Goal: Transaction & Acquisition: Purchase product/service

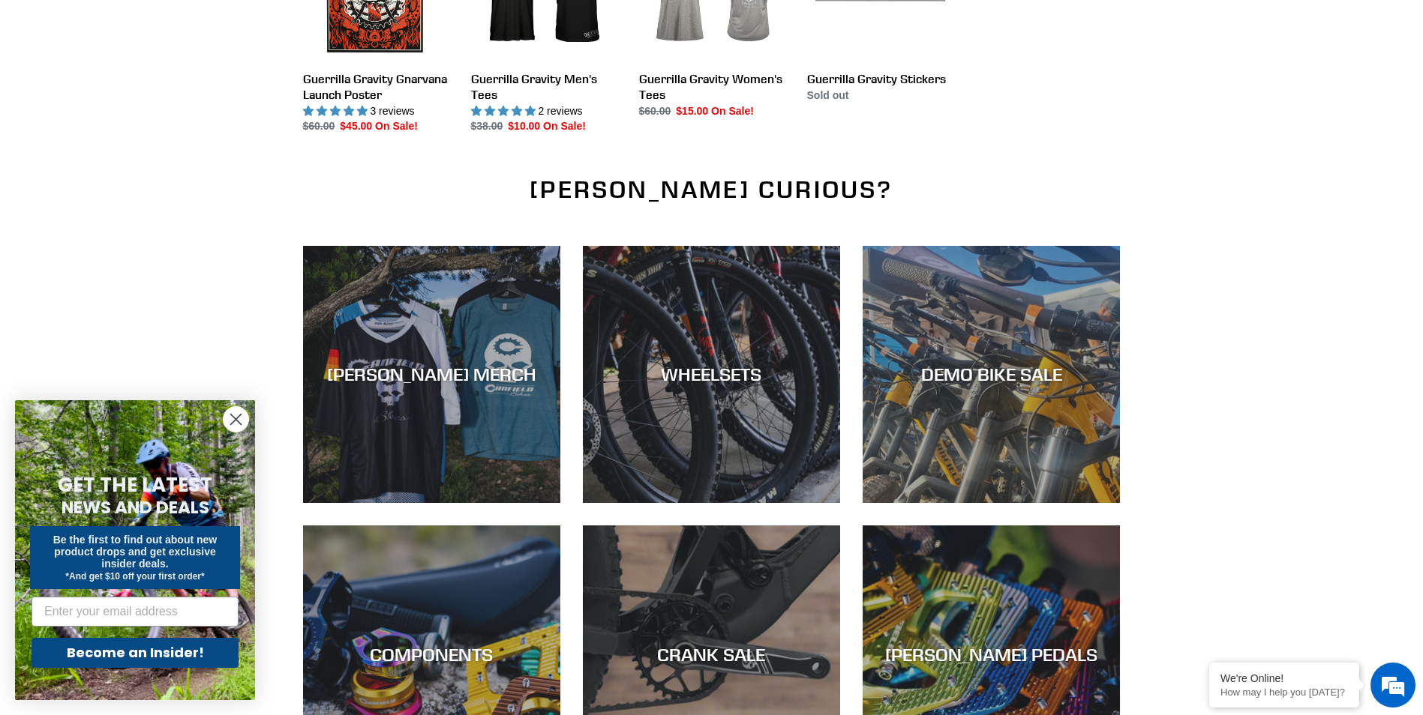
scroll to position [1800, 0]
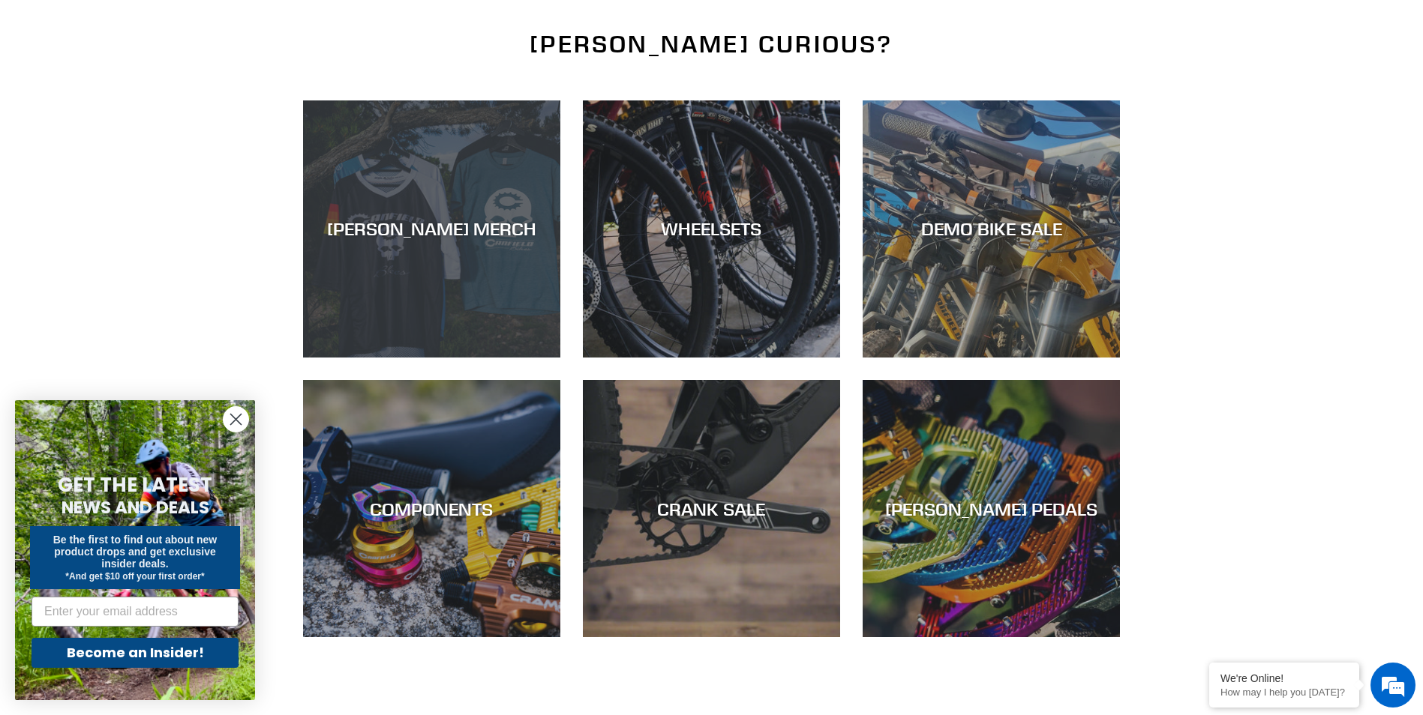
click at [382, 358] on div "[PERSON_NAME] MERCH" at bounding box center [431, 358] width 257 height 0
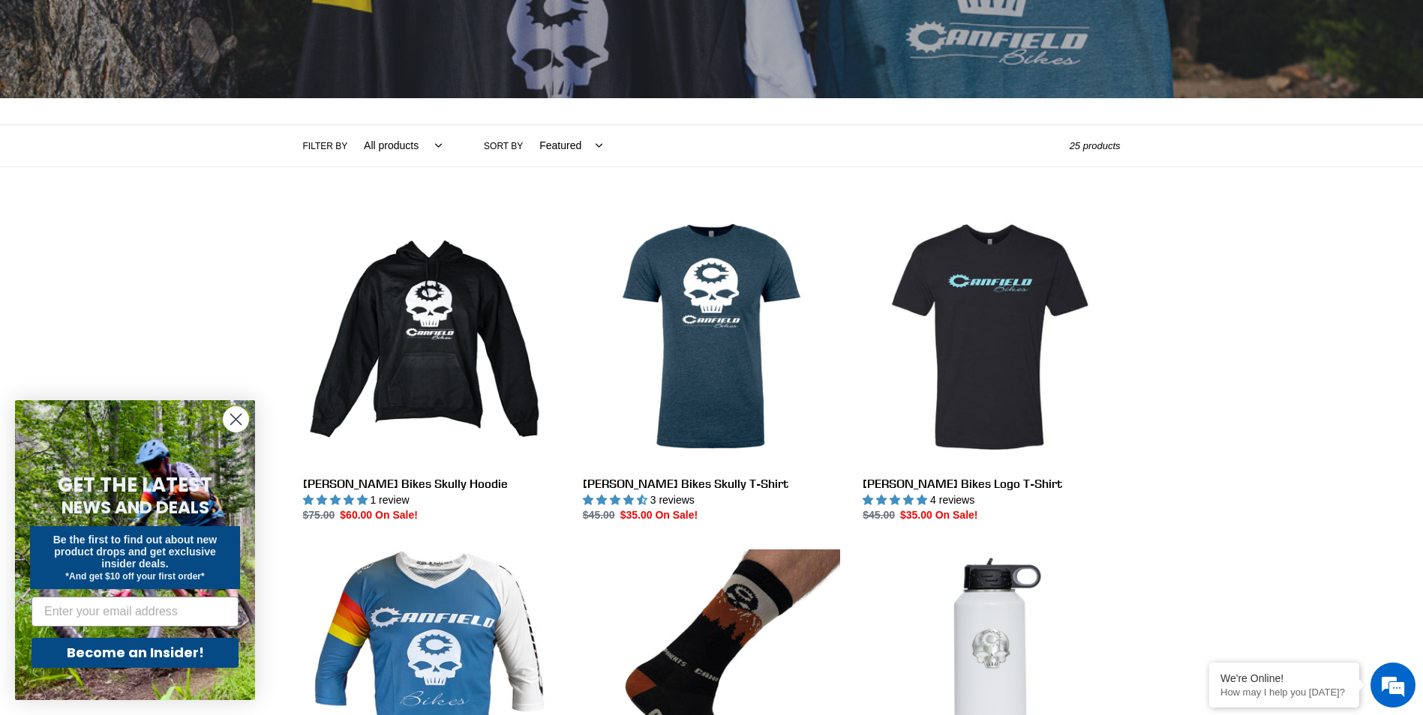
scroll to position [225, 0]
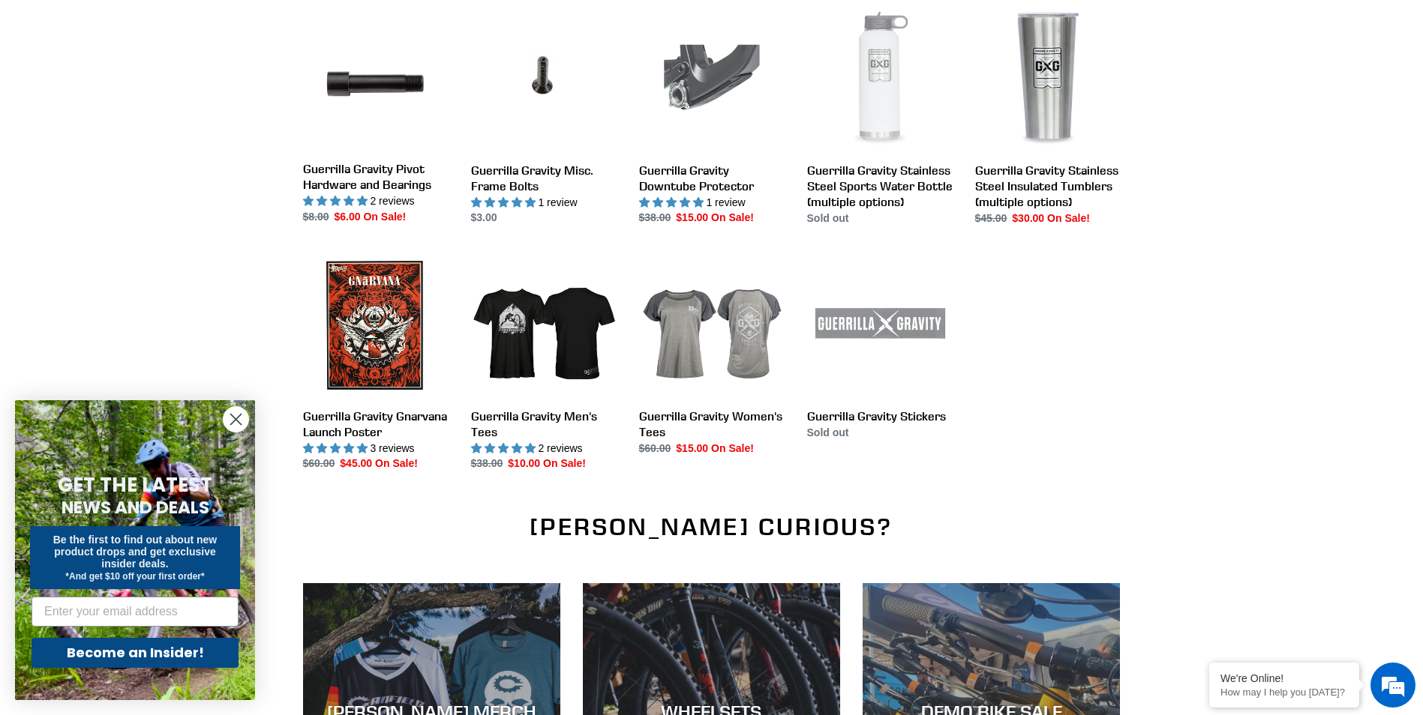
scroll to position [1350, 0]
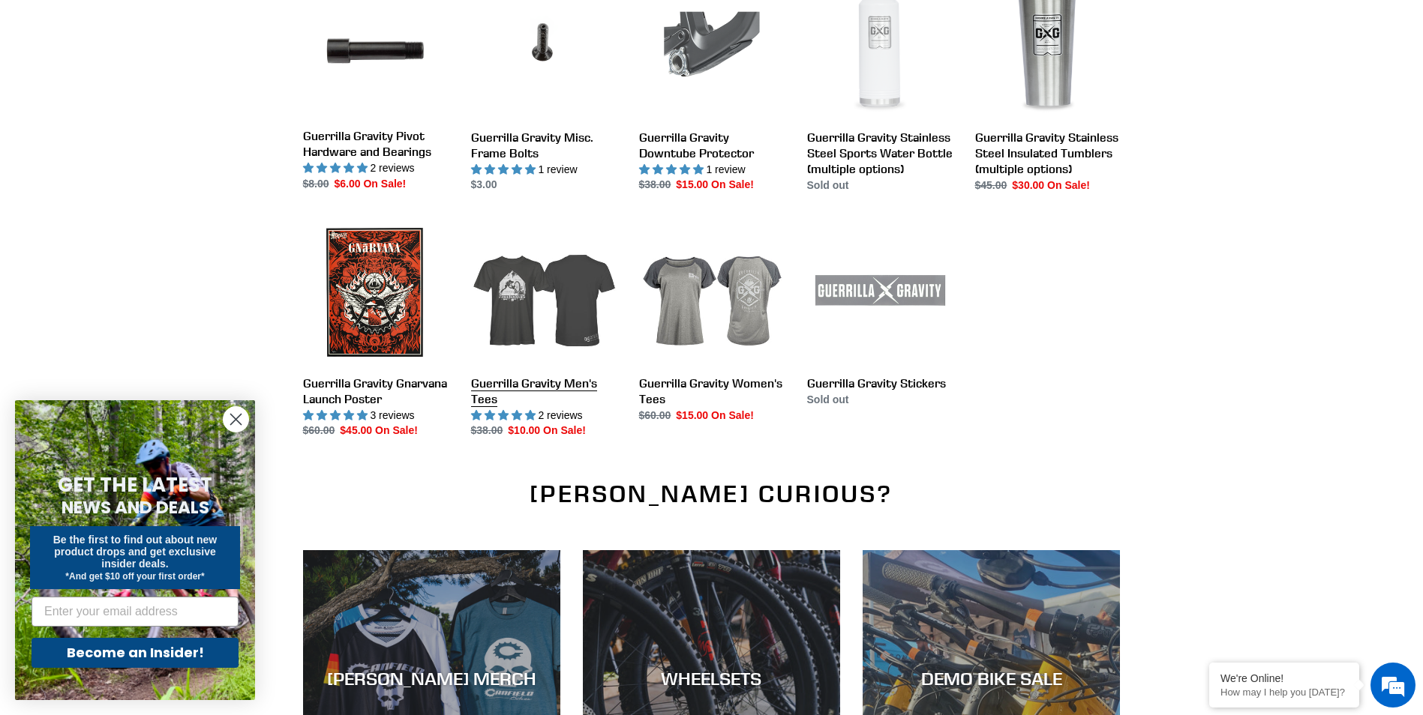
click at [537, 299] on link "Guerrilla Gravity Men's Tees" at bounding box center [543, 330] width 145 height 220
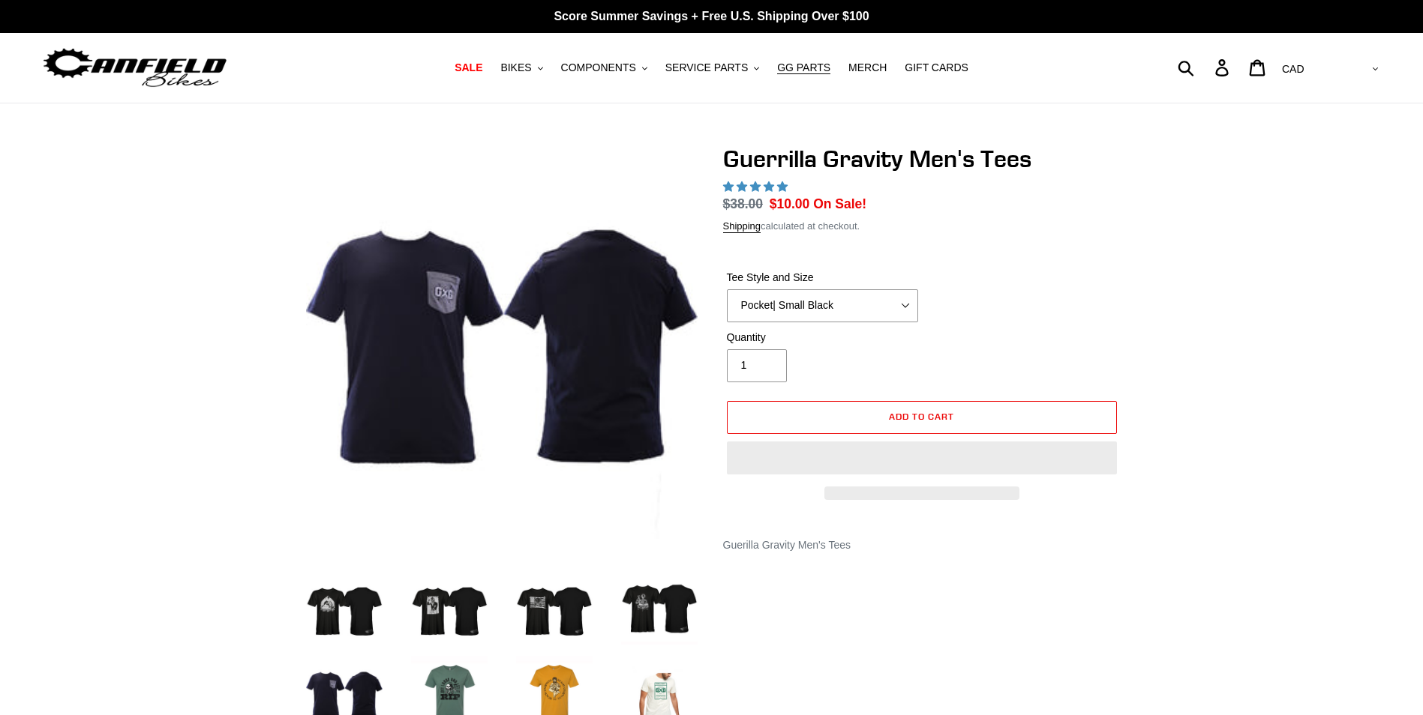
select select "highest-rating"
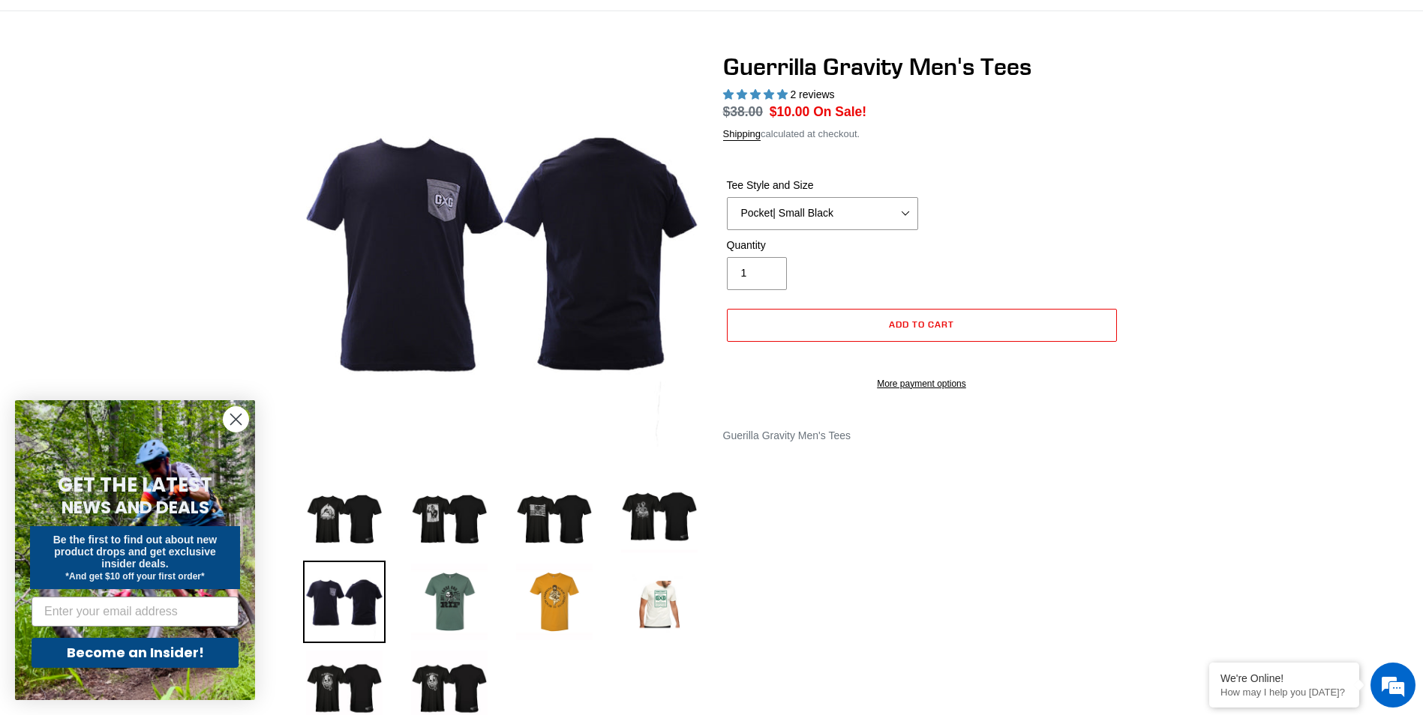
scroll to position [150, 0]
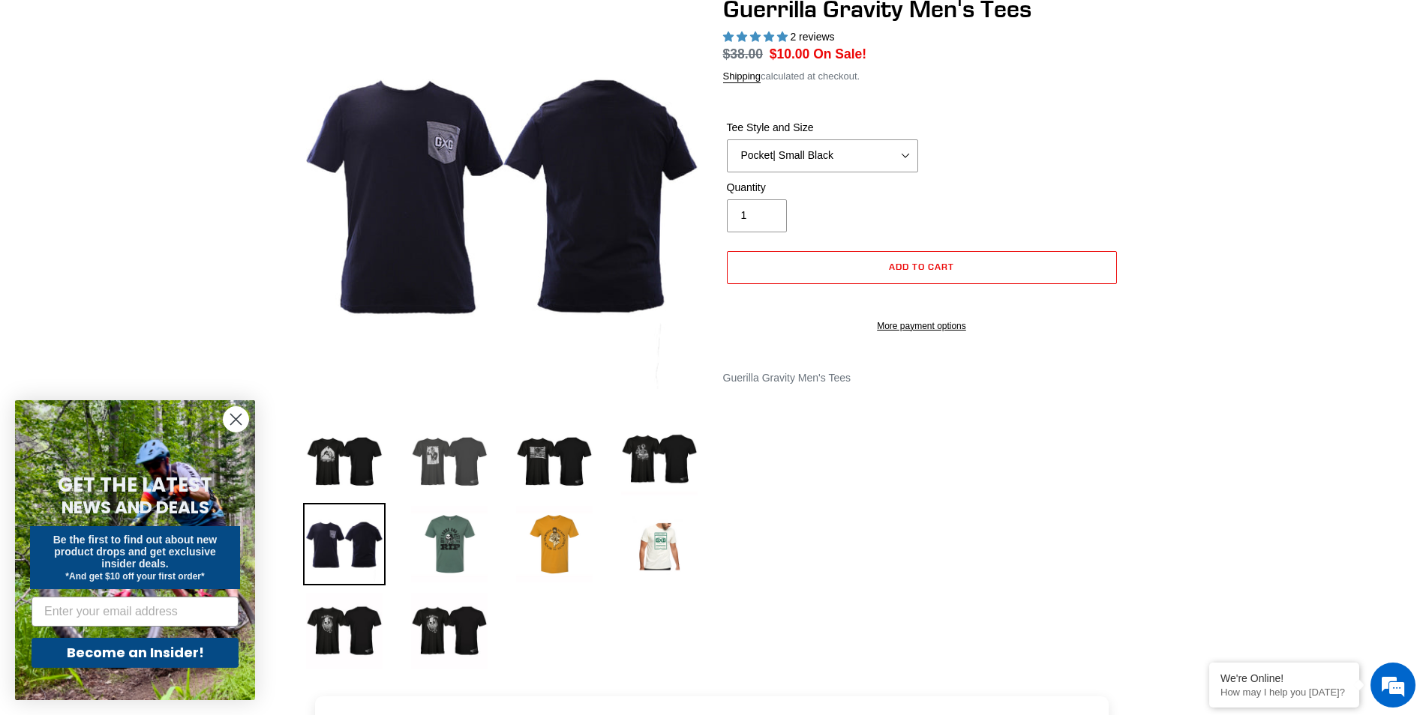
click at [458, 463] on img at bounding box center [449, 457] width 82 height 82
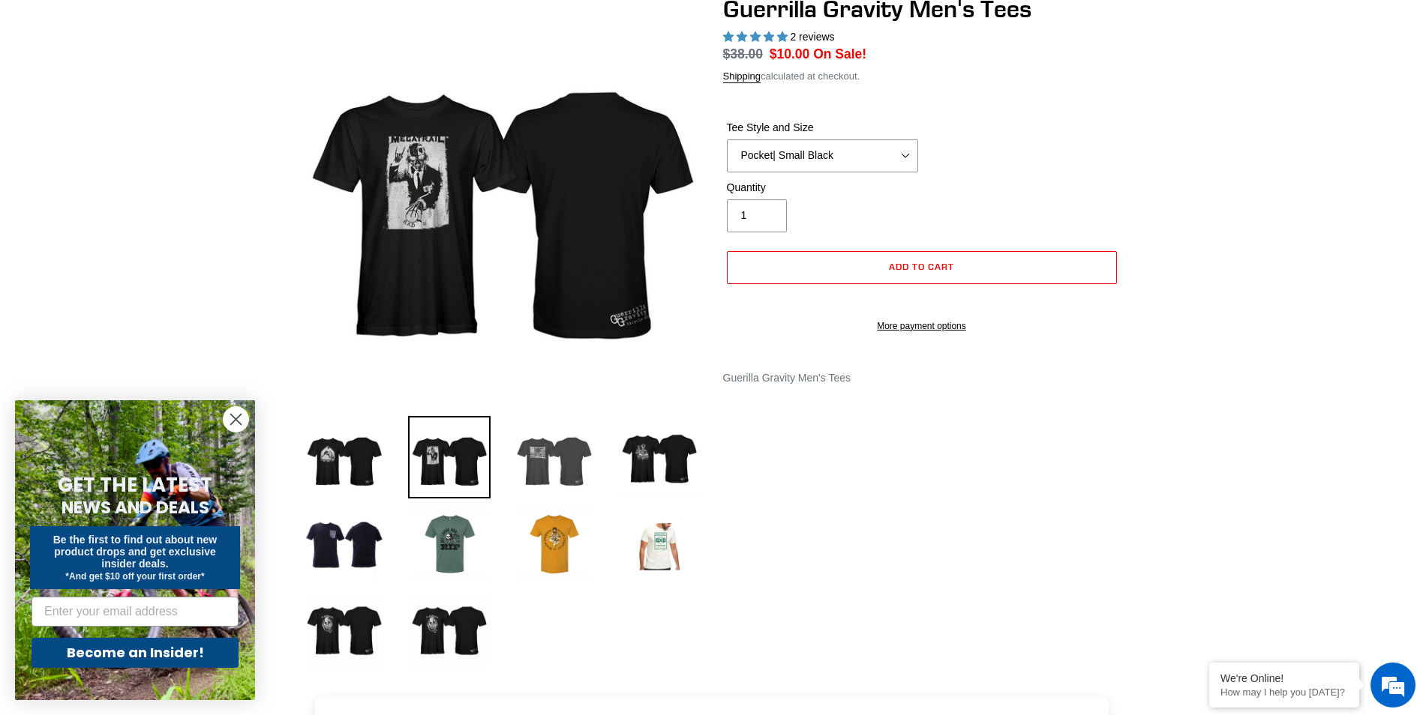
click at [564, 457] on img at bounding box center [554, 457] width 82 height 82
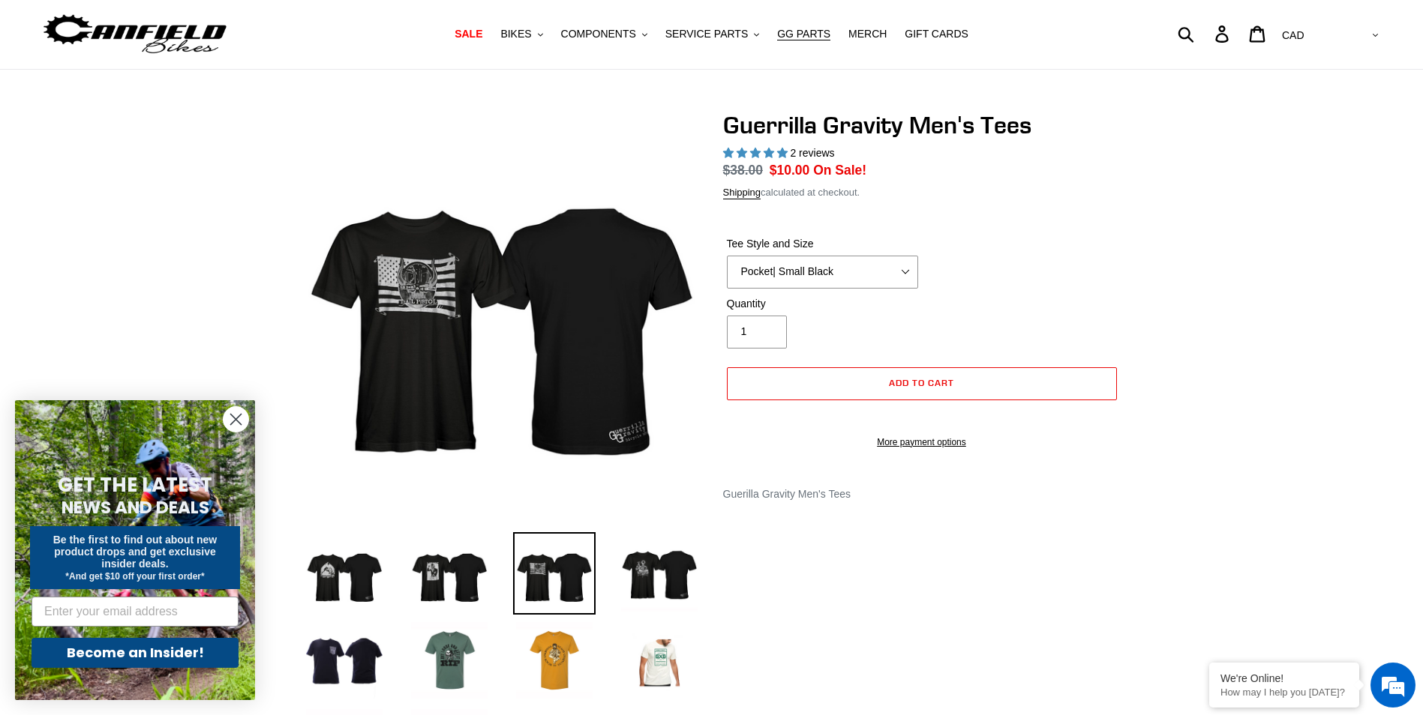
scroll to position [0, 0]
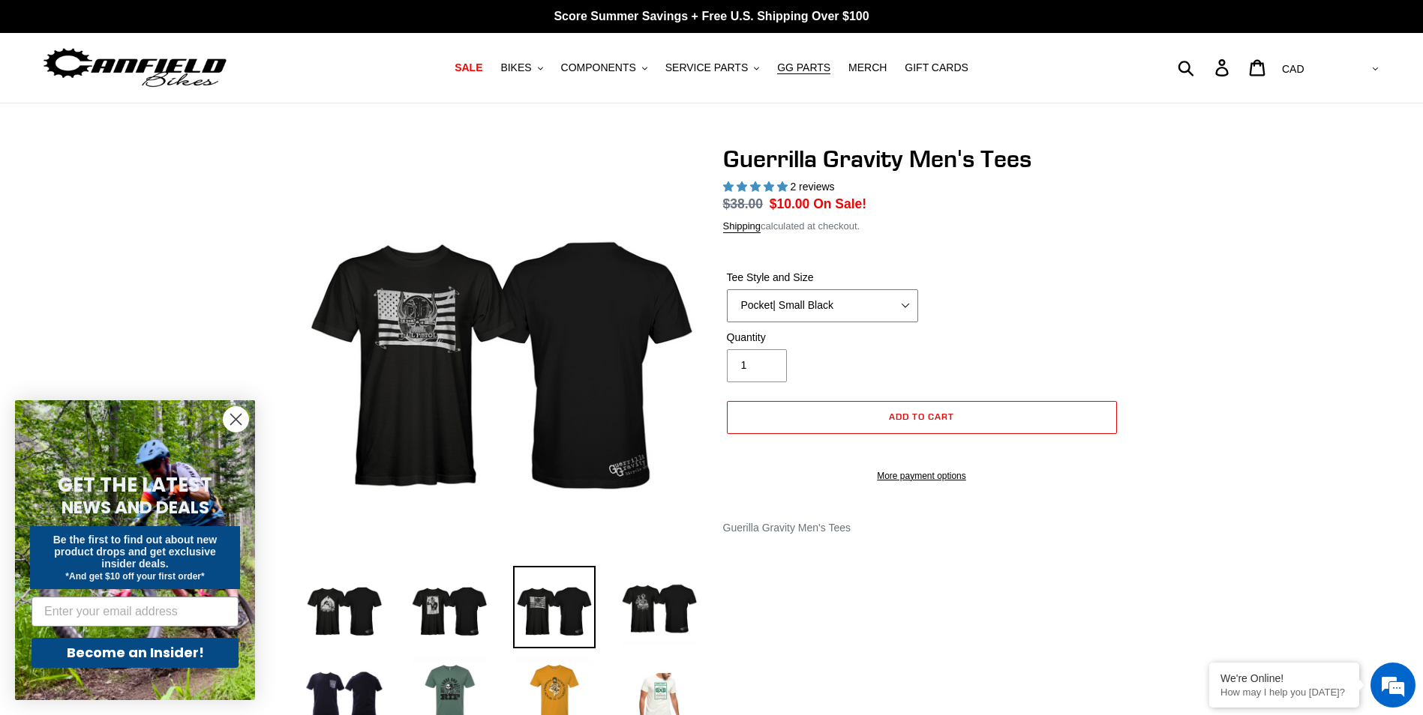
click at [904, 301] on select "Let It Rip | Small Green Let It Rip | Medium Green Megatrail | Small Black Mega…" at bounding box center [822, 305] width 191 height 33
click at [568, 595] on img at bounding box center [554, 607] width 82 height 82
click at [653, 597] on img at bounding box center [659, 607] width 82 height 82
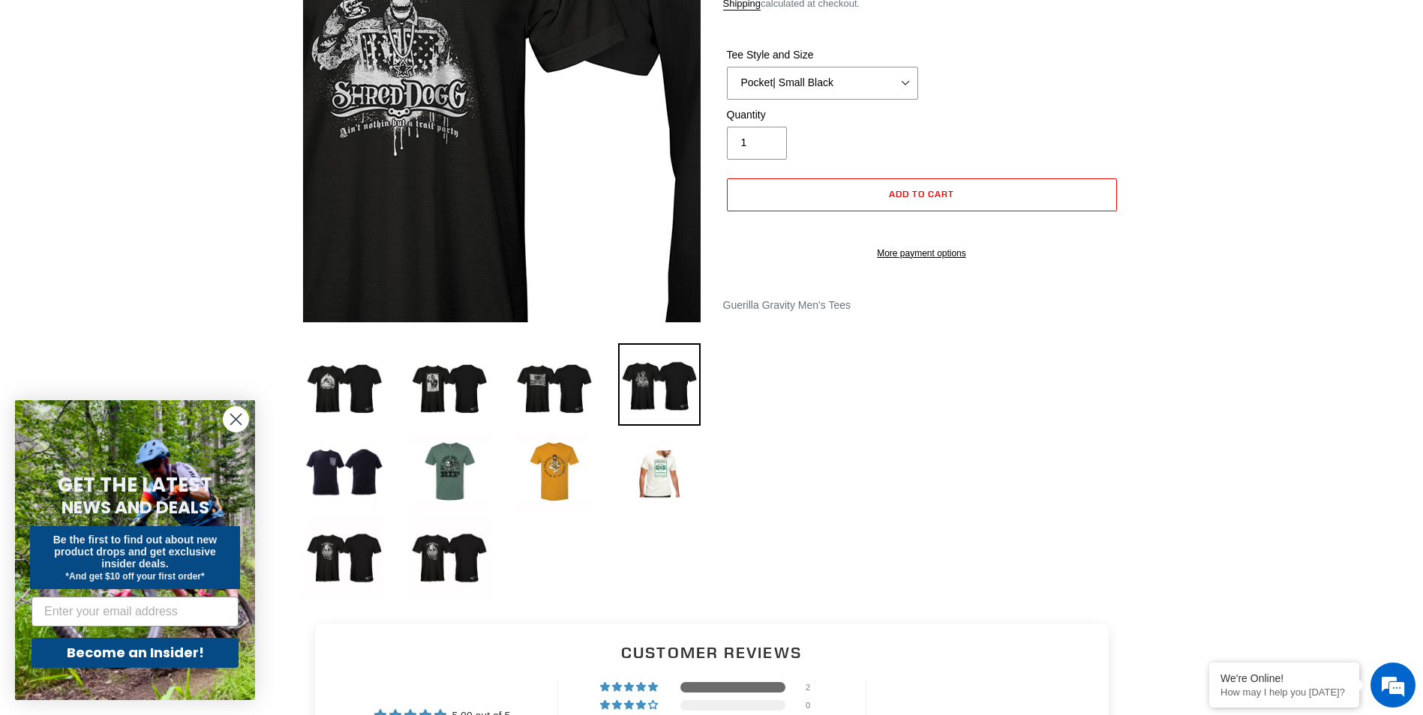
scroll to position [225, 0]
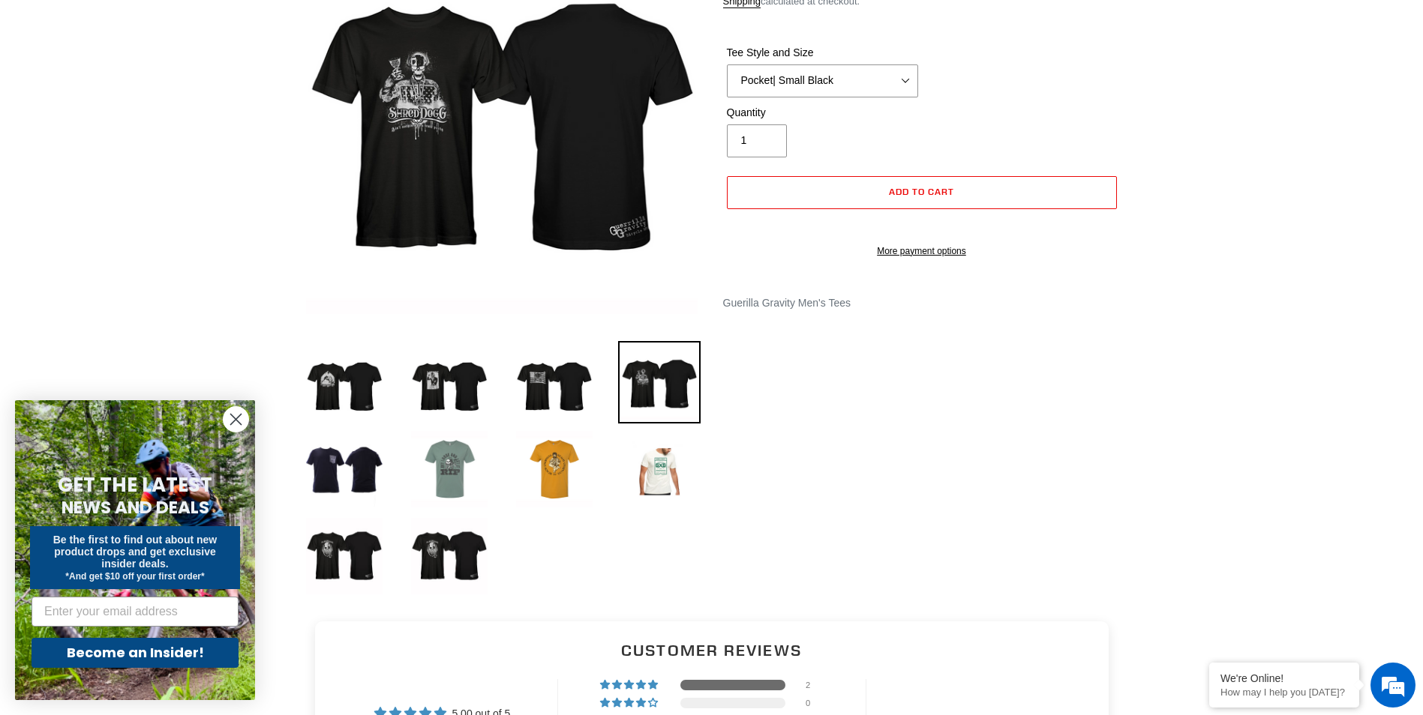
click at [455, 470] on img at bounding box center [449, 469] width 82 height 82
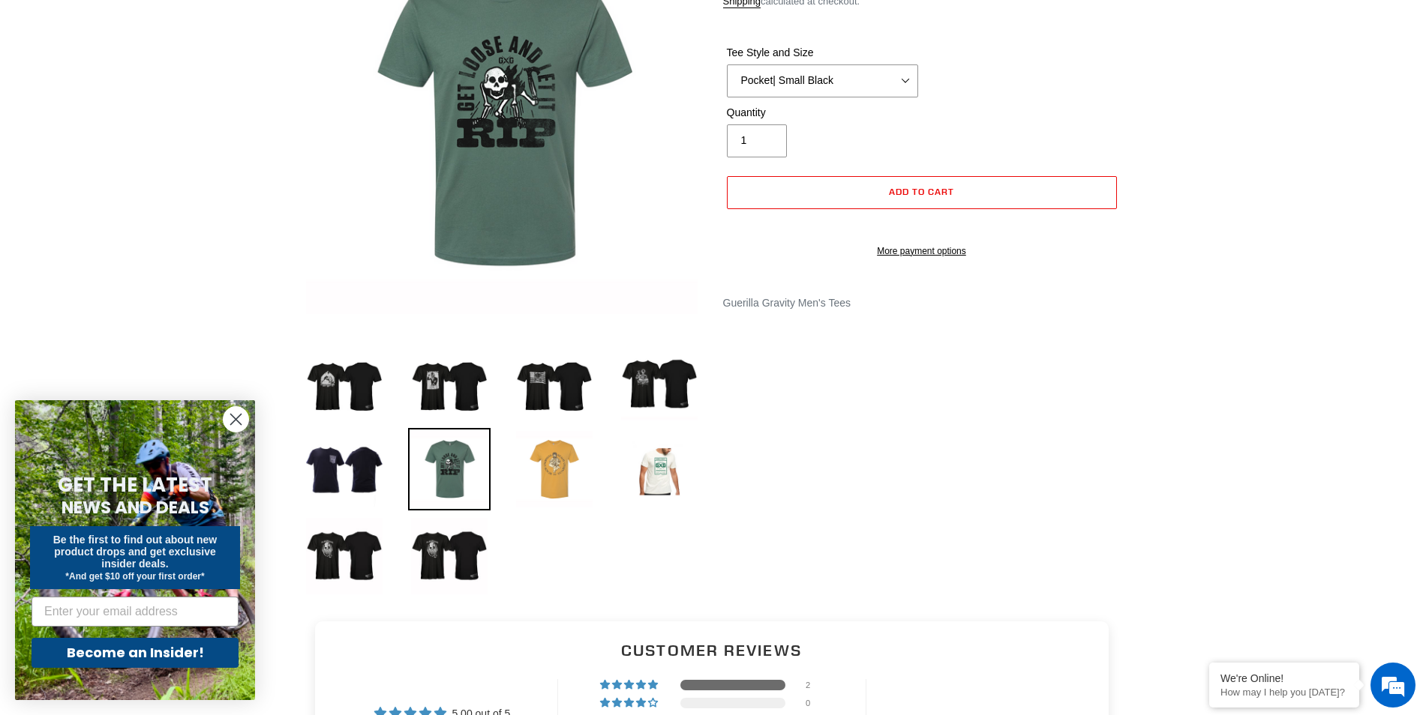
click at [556, 466] on img at bounding box center [554, 469] width 82 height 82
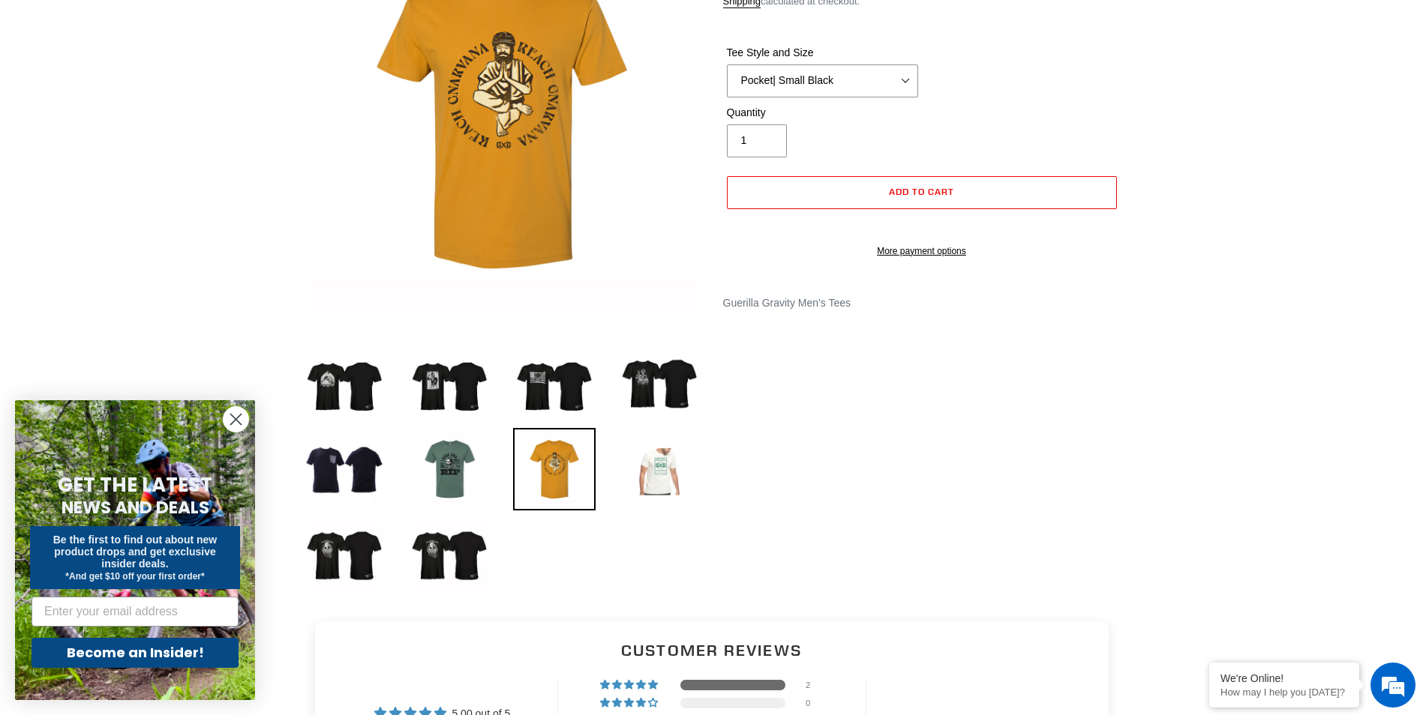
click at [664, 478] on img at bounding box center [659, 469] width 82 height 82
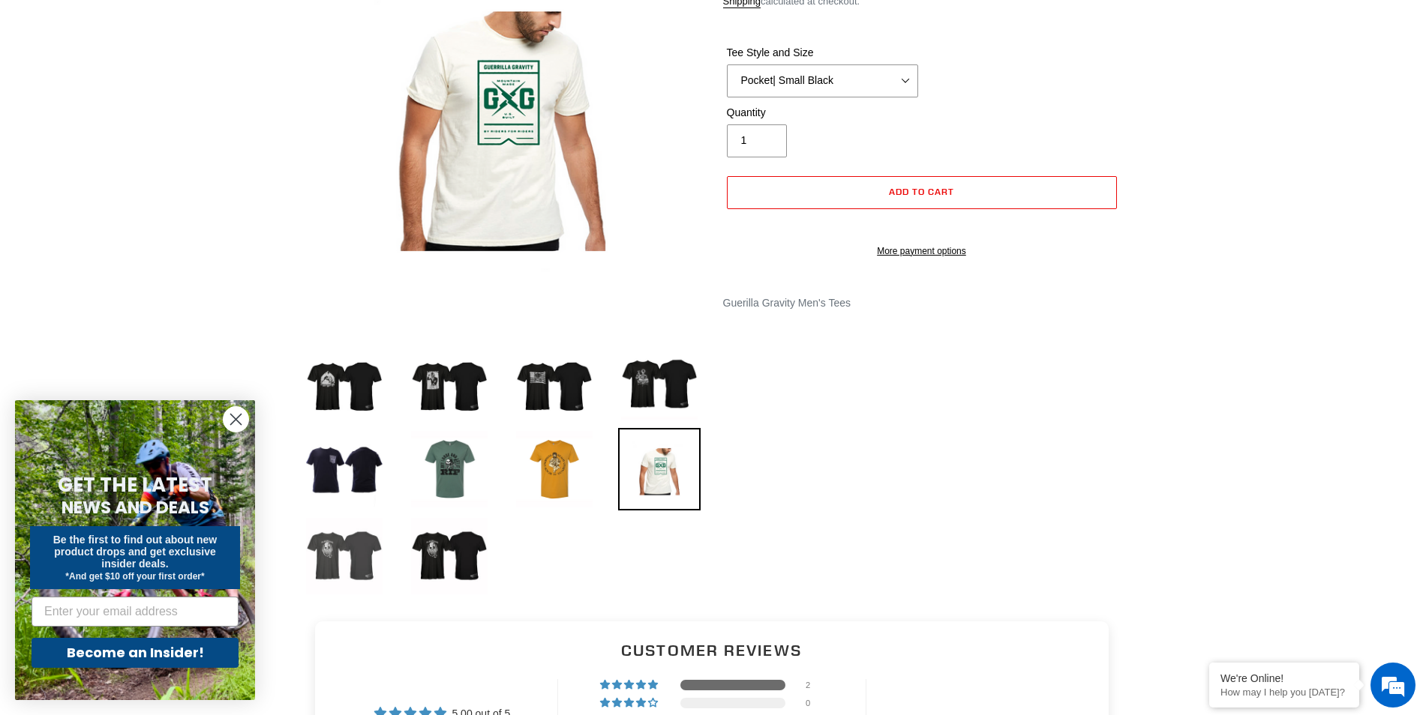
click at [348, 555] on img at bounding box center [344, 556] width 82 height 82
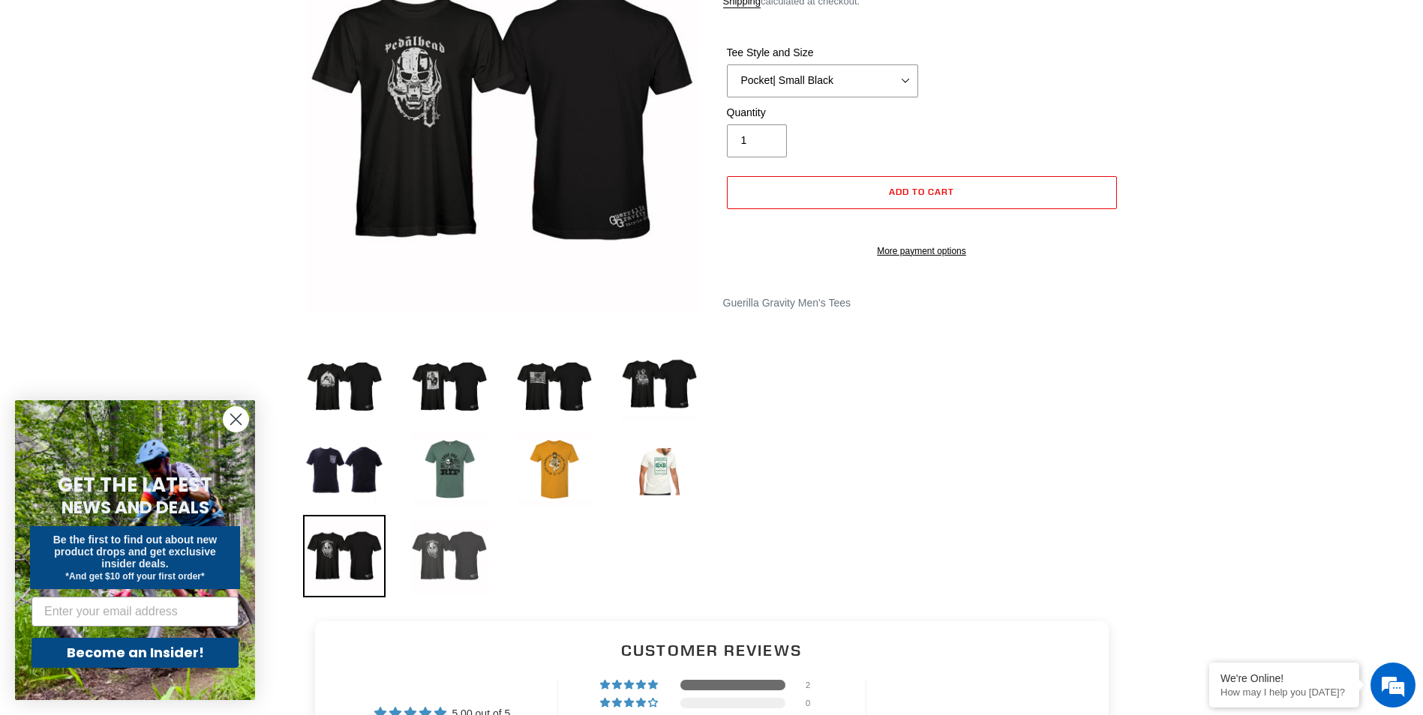
click at [457, 557] on img at bounding box center [449, 556] width 82 height 82
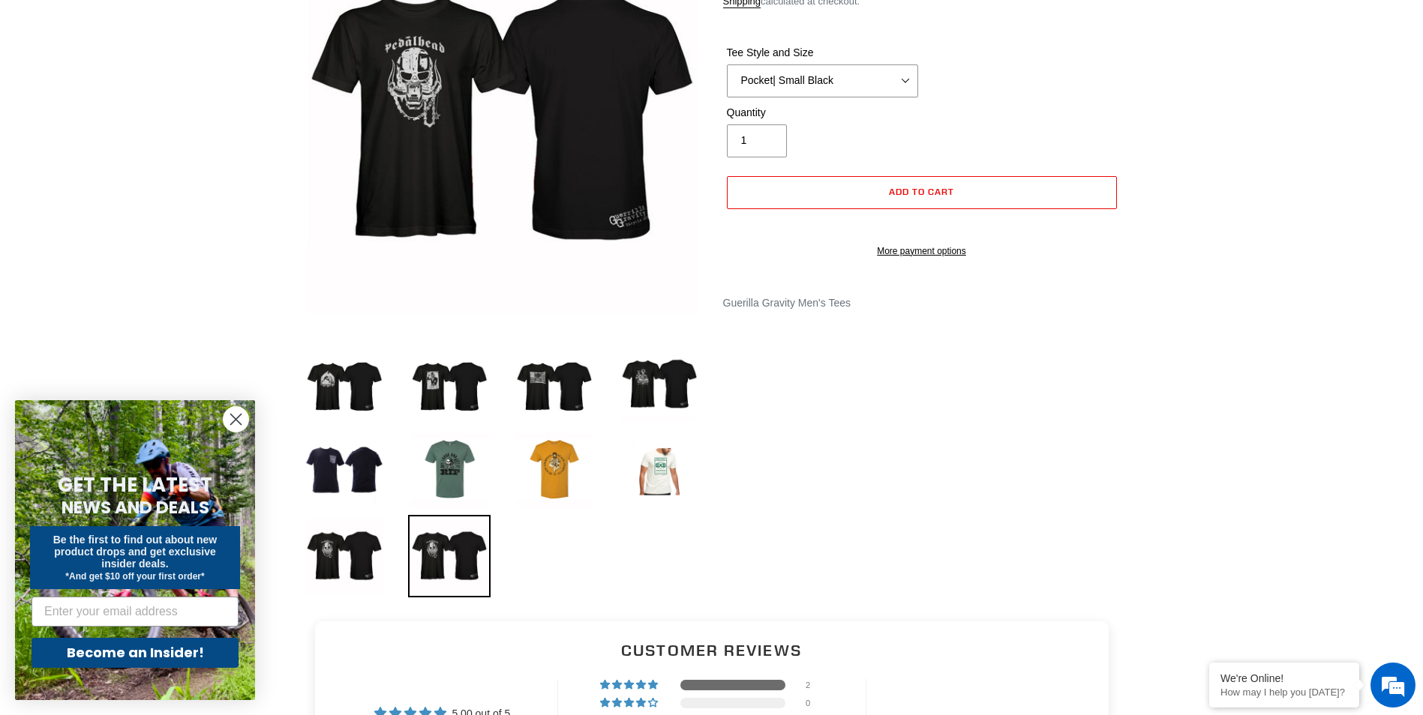
click at [457, 557] on img at bounding box center [449, 556] width 82 height 82
click at [361, 559] on img at bounding box center [344, 556] width 82 height 82
click at [354, 559] on img at bounding box center [344, 556] width 82 height 82
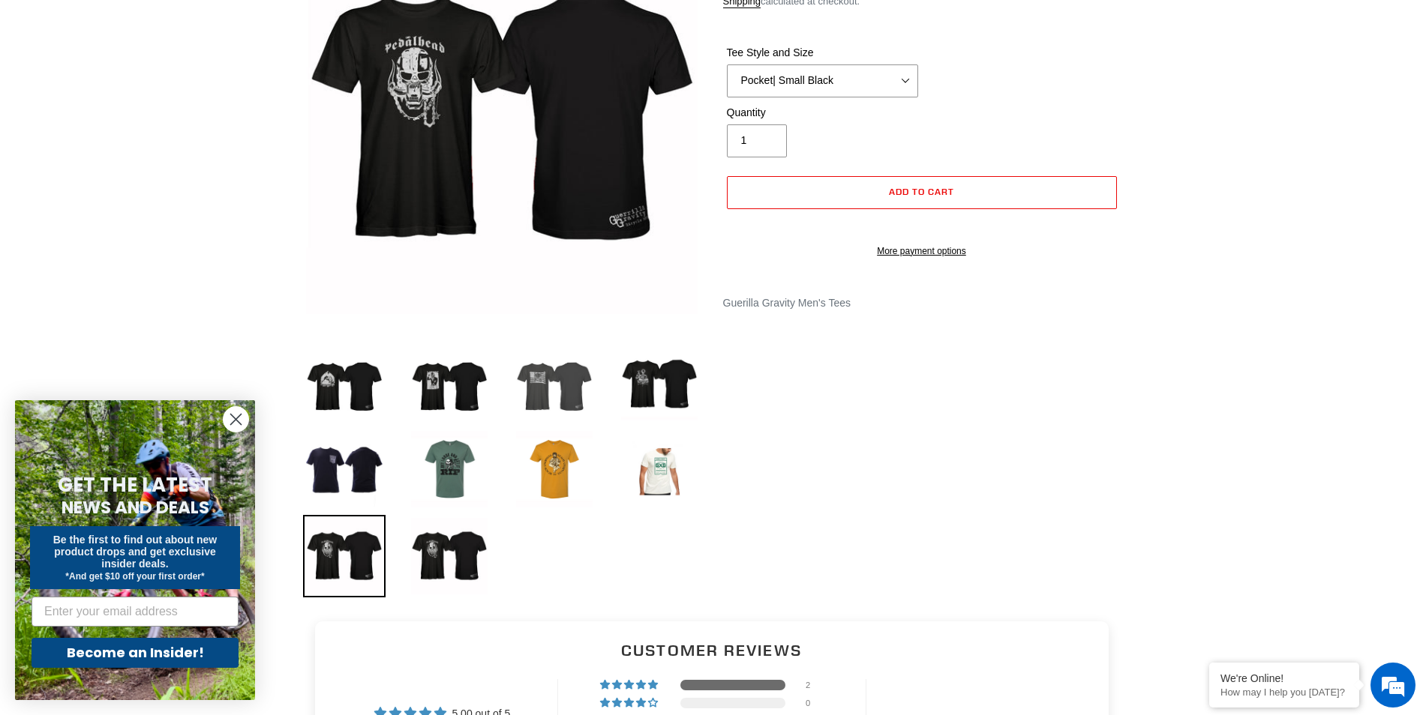
click at [543, 383] on img at bounding box center [554, 382] width 82 height 82
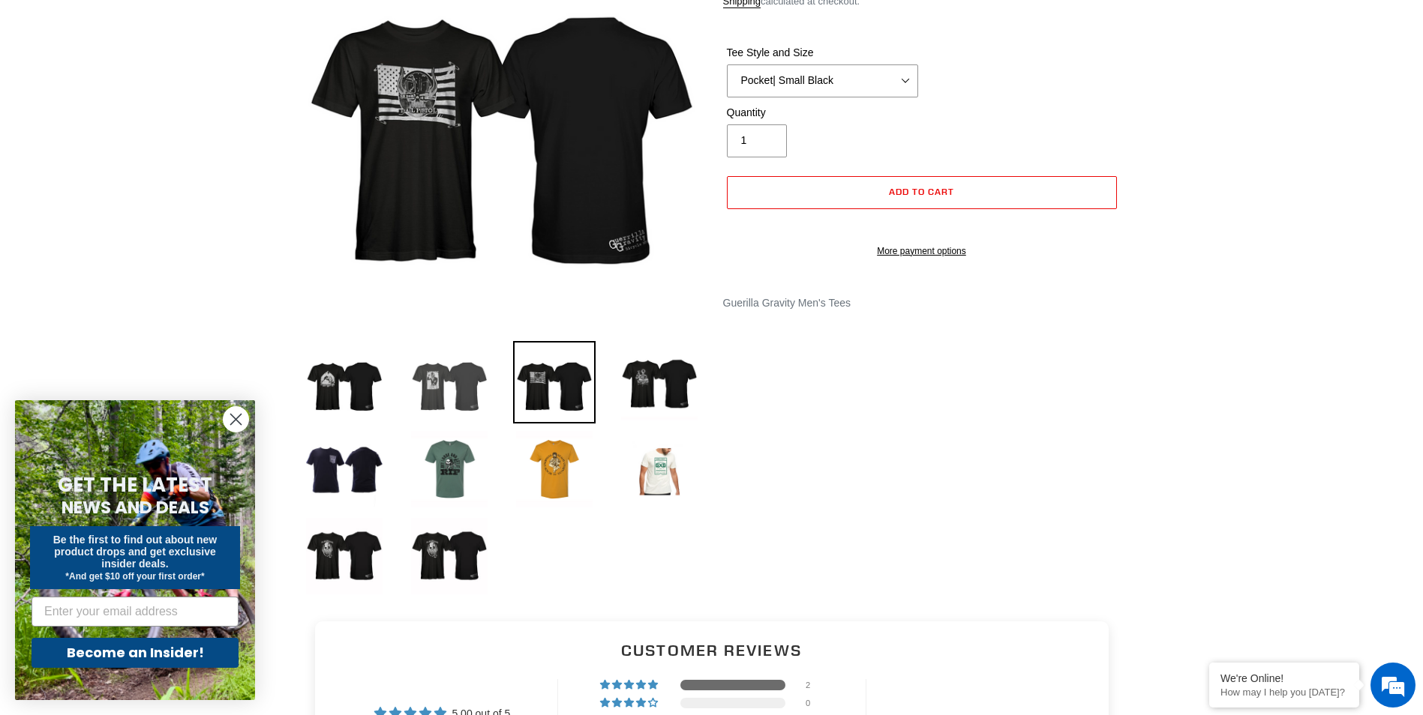
click at [445, 369] on img at bounding box center [449, 382] width 82 height 82
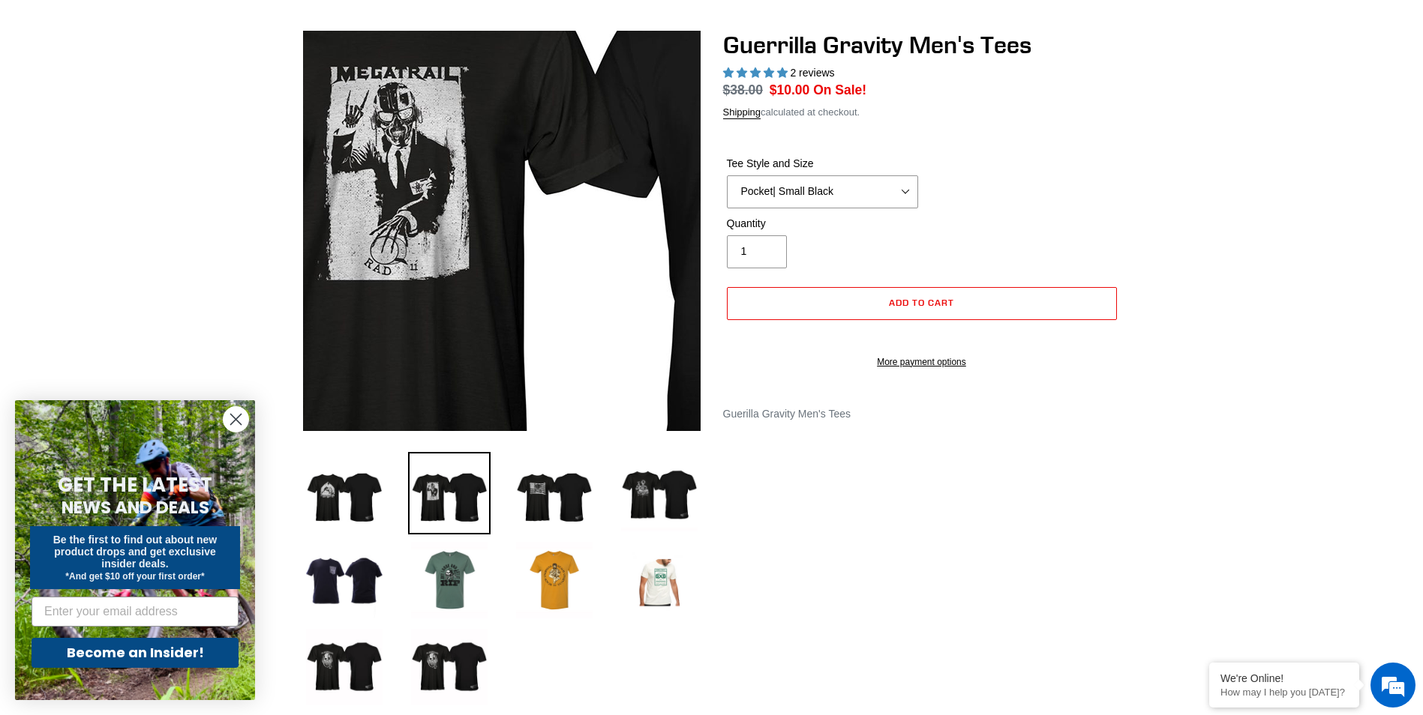
scroll to position [75, 0]
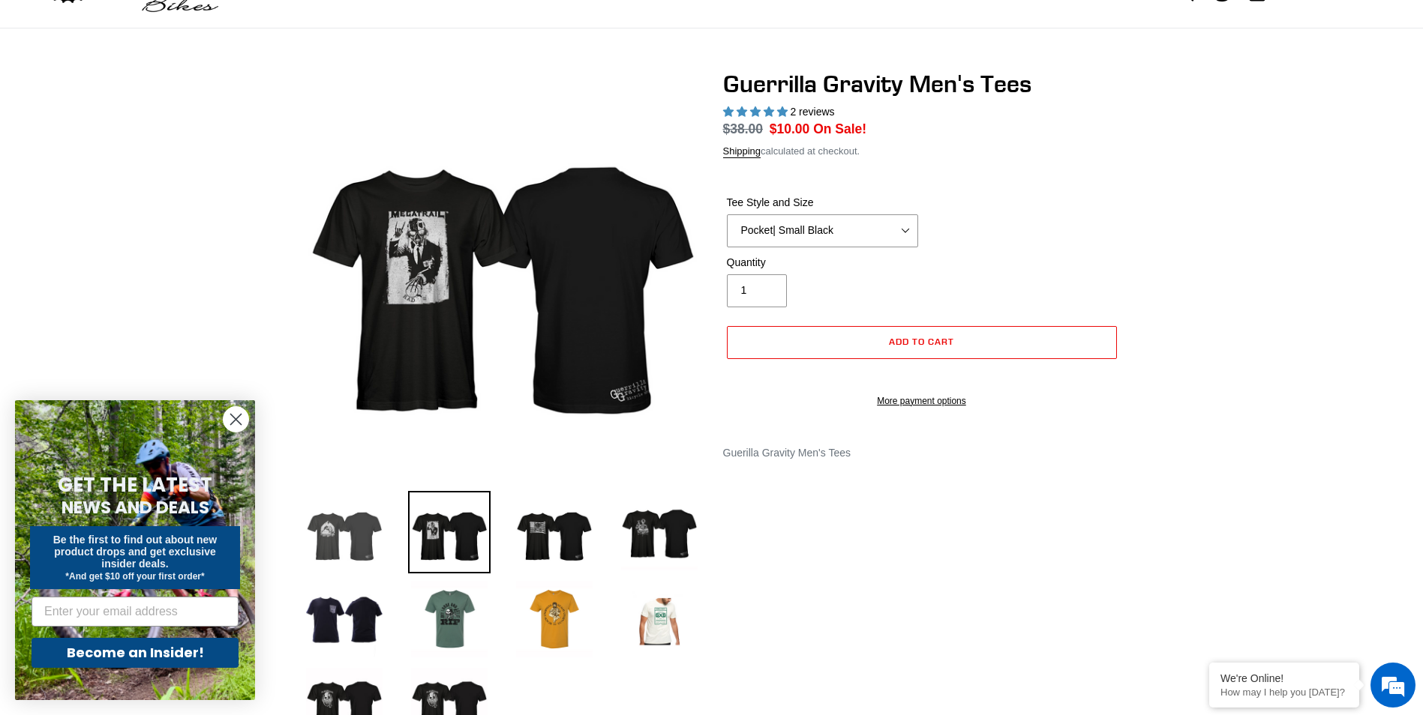
click at [342, 534] on img at bounding box center [344, 532] width 82 height 82
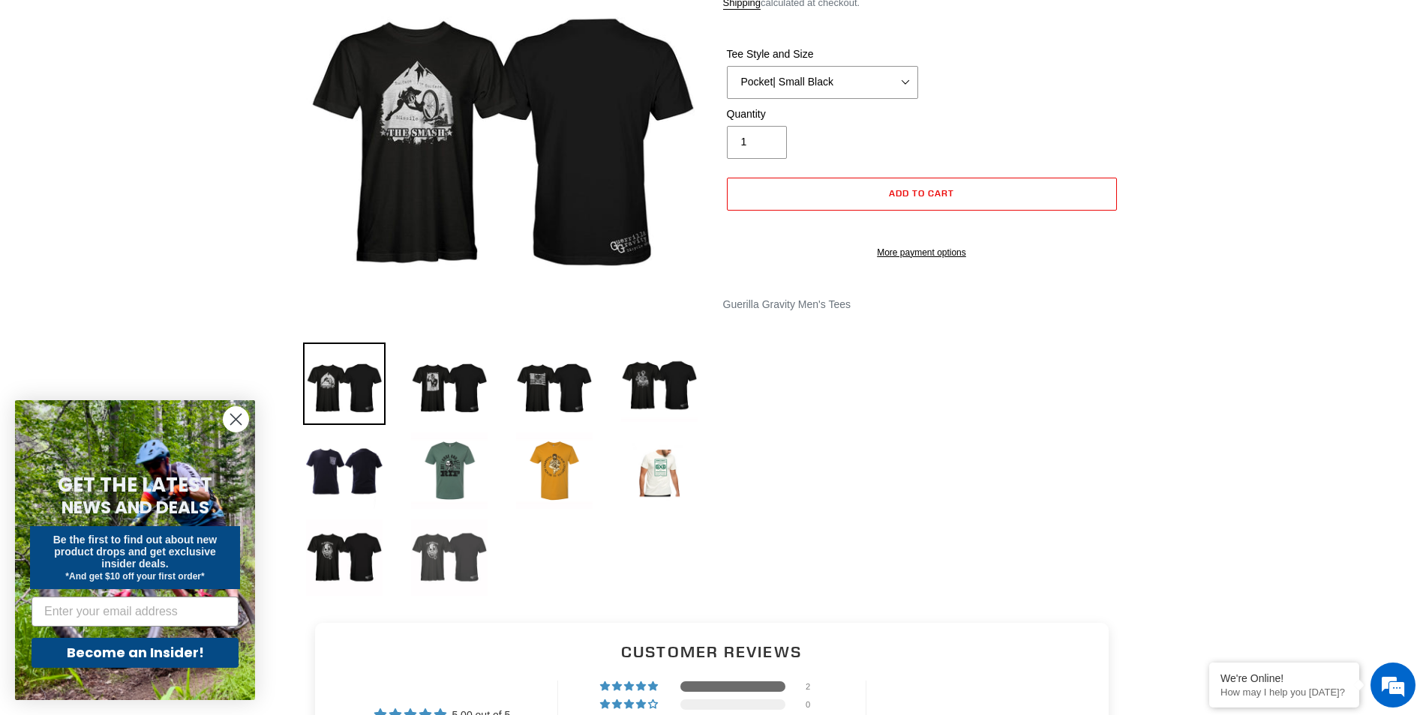
scroll to position [225, 0]
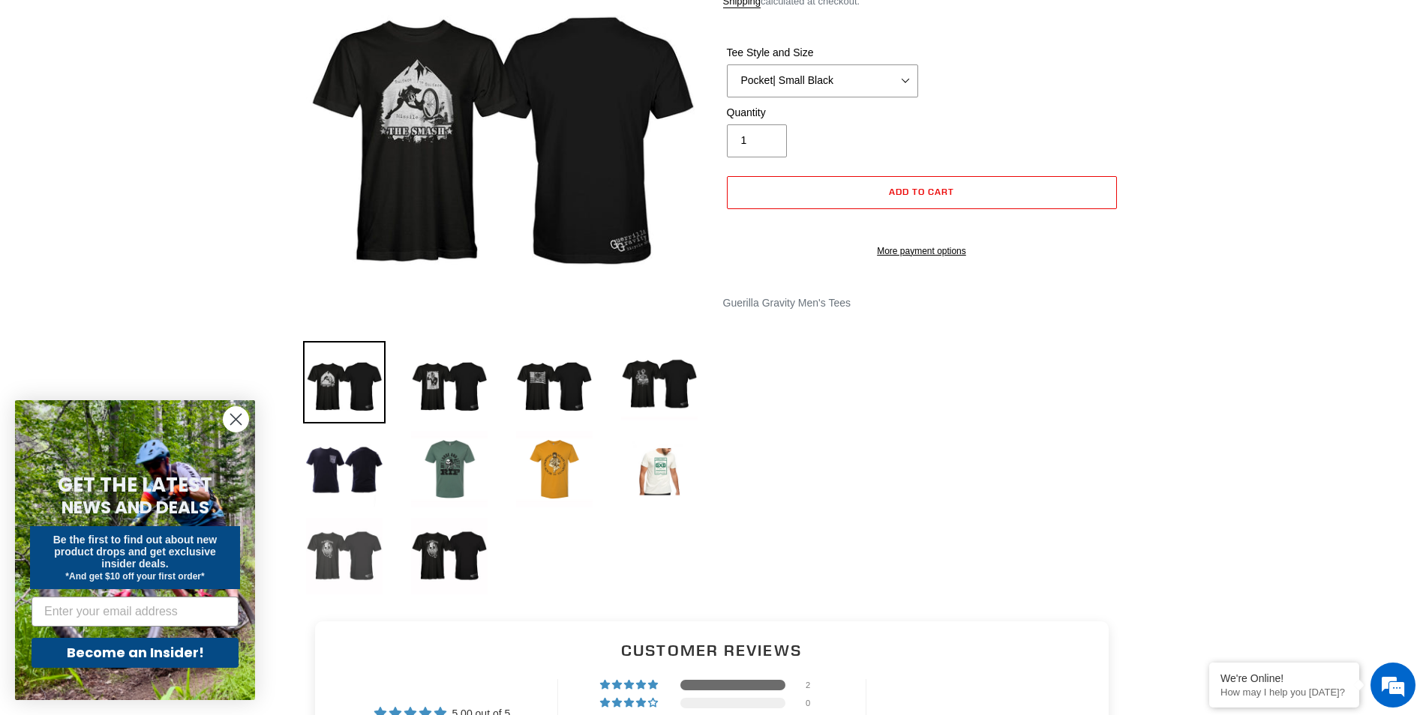
click at [348, 554] on img at bounding box center [344, 556] width 82 height 82
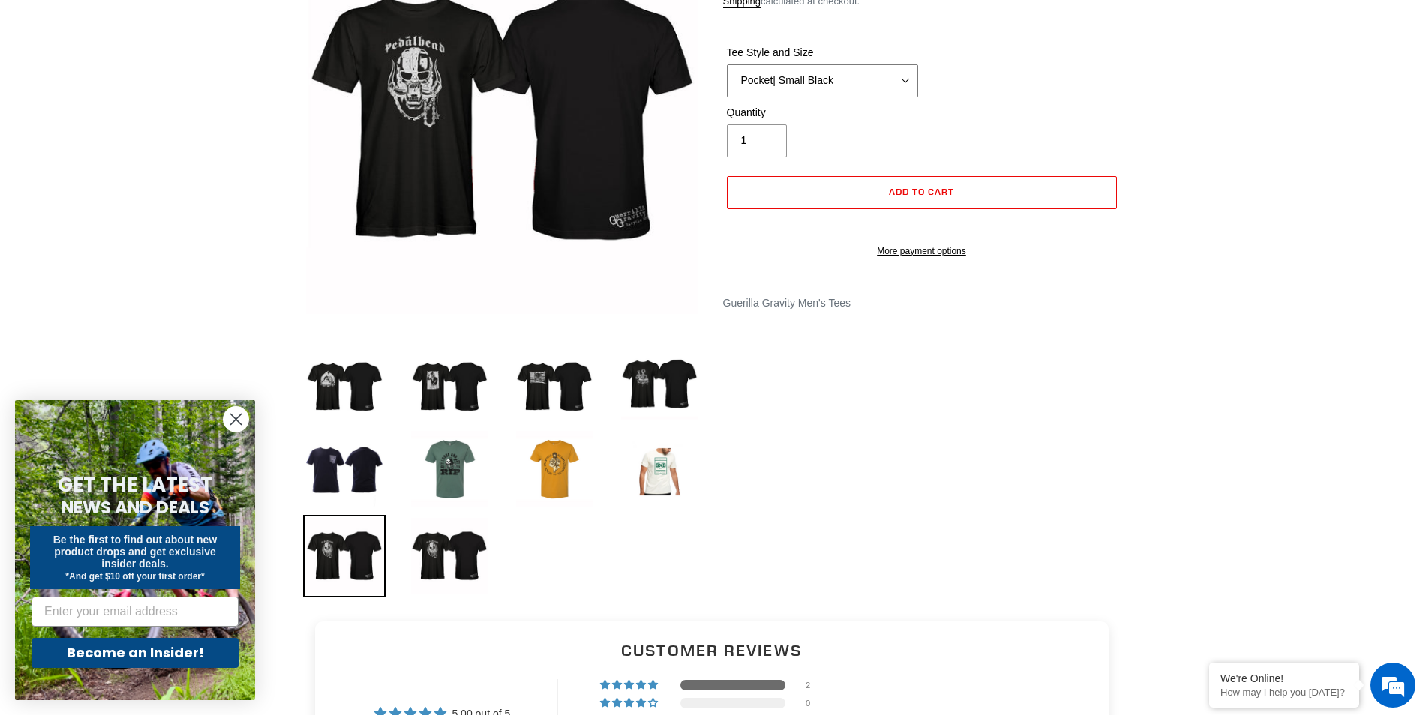
click at [903, 82] on select "Let It Rip | Small Green Let It Rip | Medium Green Megatrail | Small Black Mega…" at bounding box center [822, 80] width 191 height 33
click at [212, 82] on div at bounding box center [711, 262] width 1423 height 684
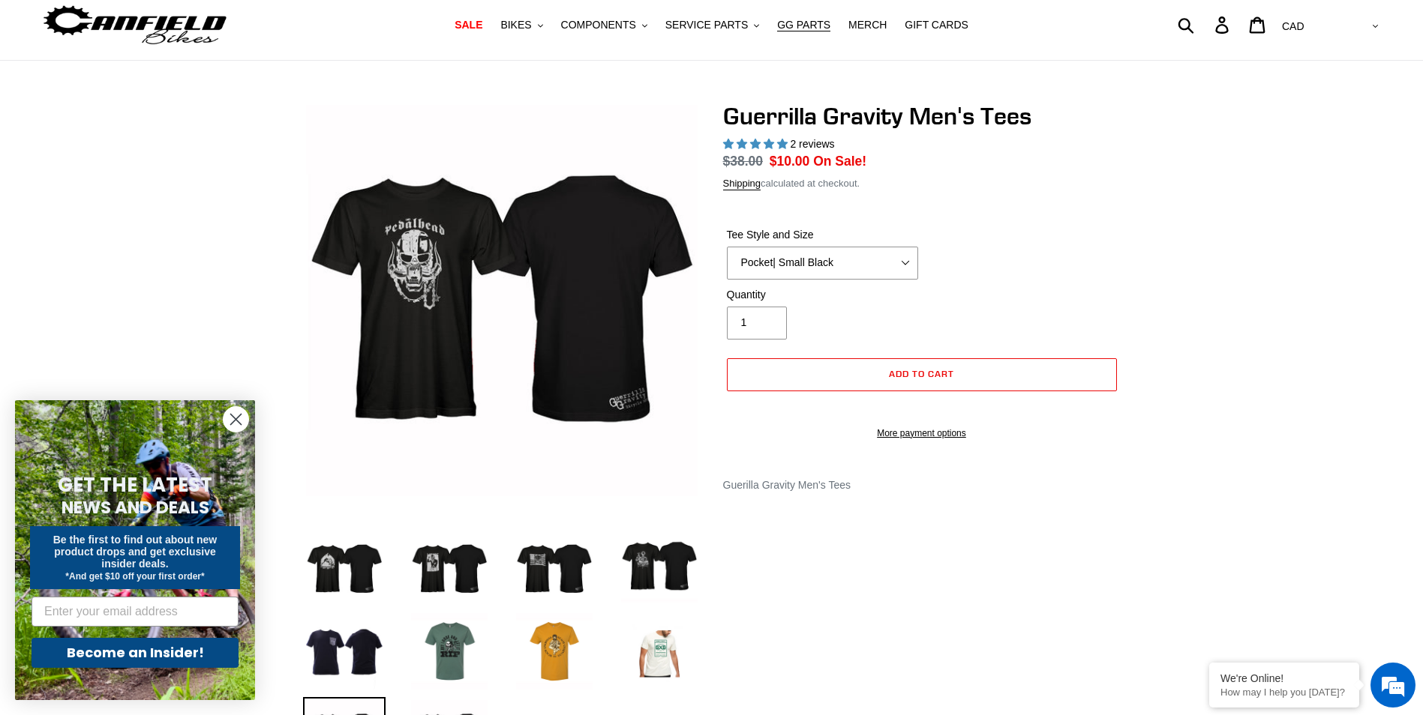
scroll to position [0, 0]
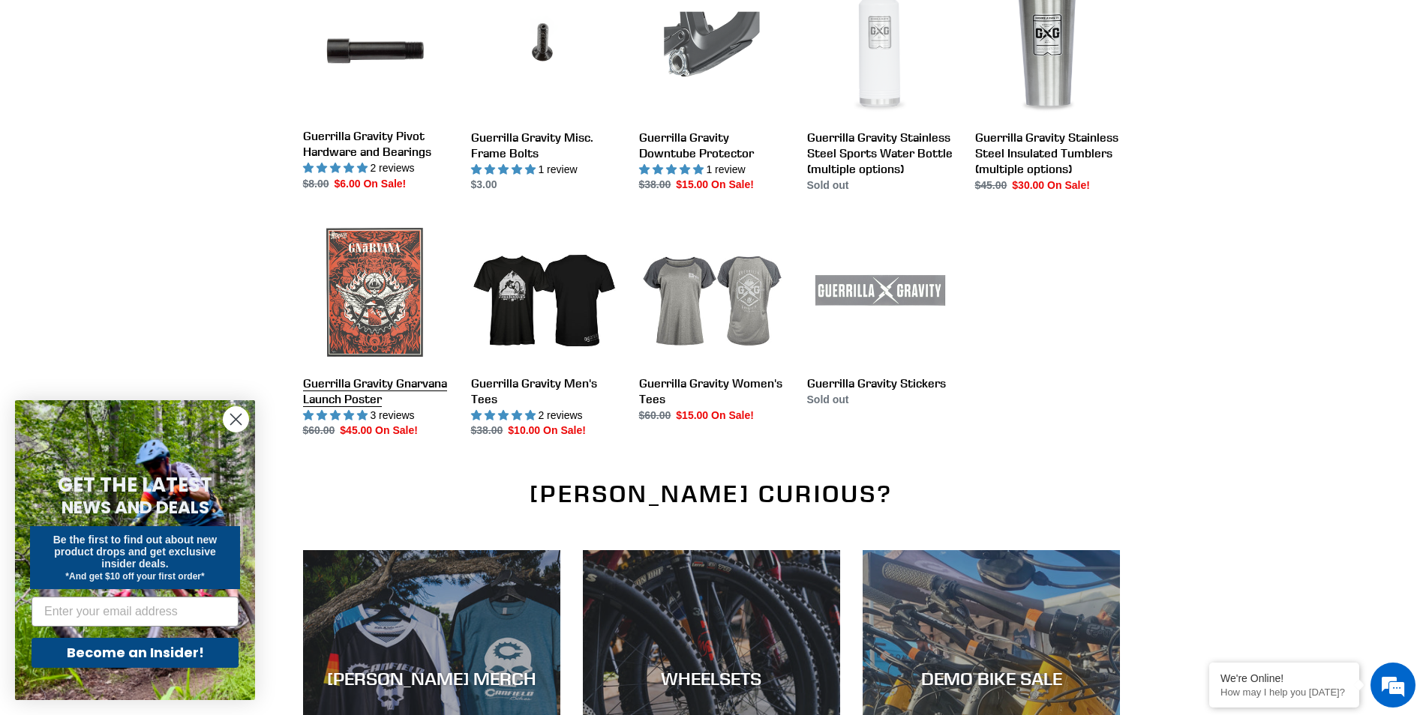
click at [373, 315] on link "Guerrilla Gravity Gnarvana Launch Poster" at bounding box center [375, 330] width 145 height 220
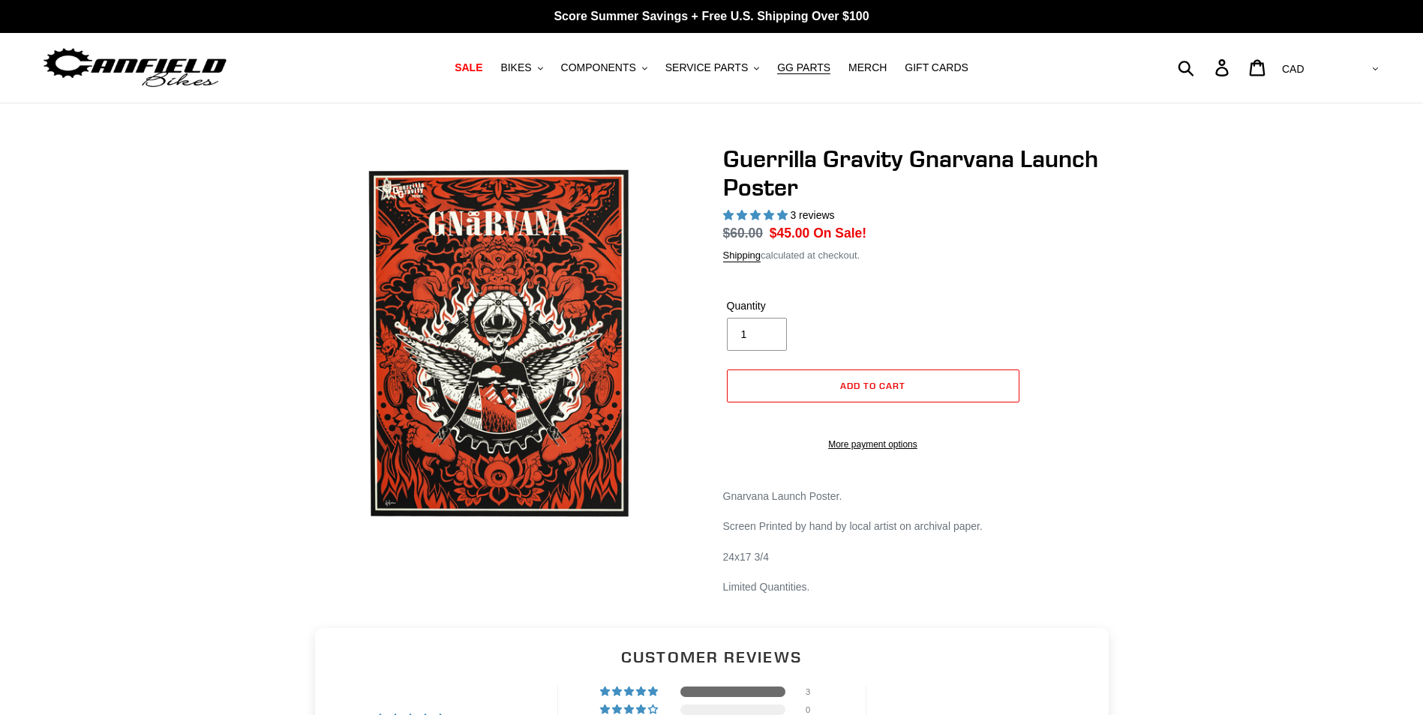
select select "highest-rating"
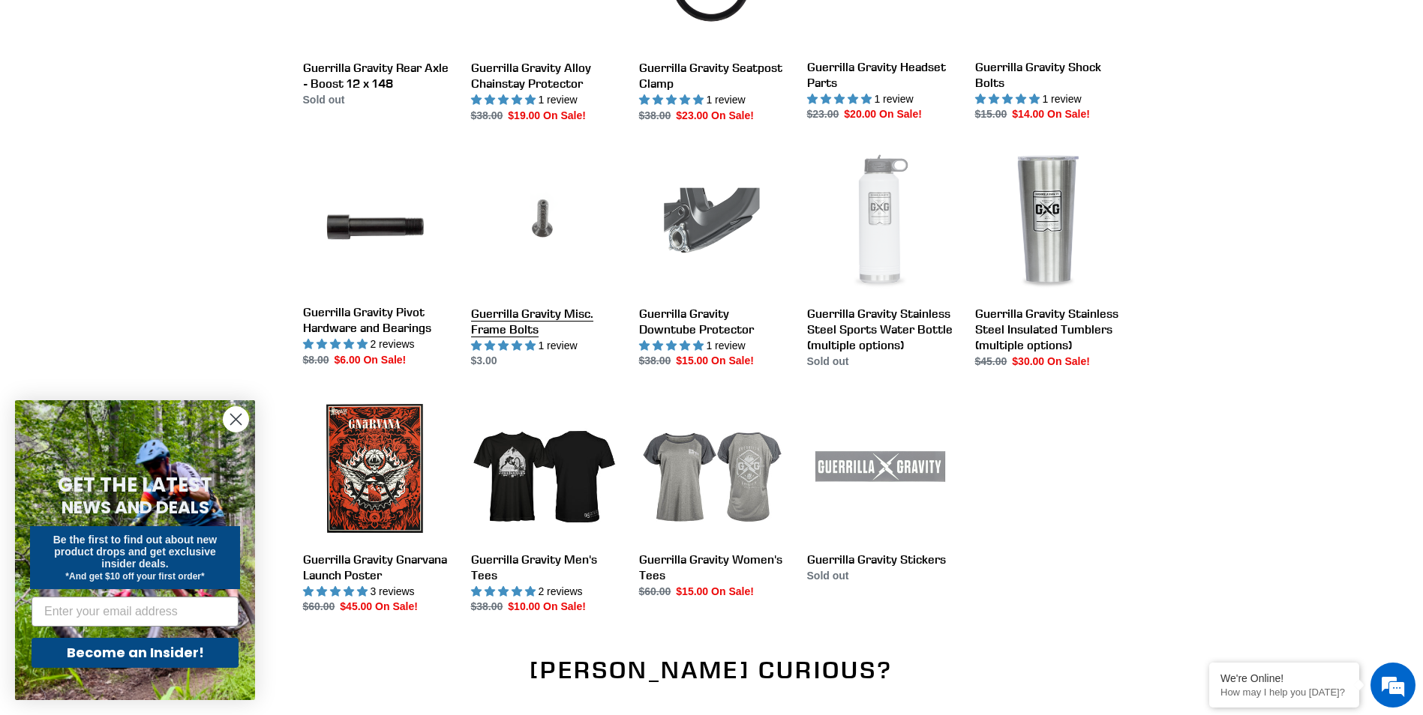
scroll to position [1200, 0]
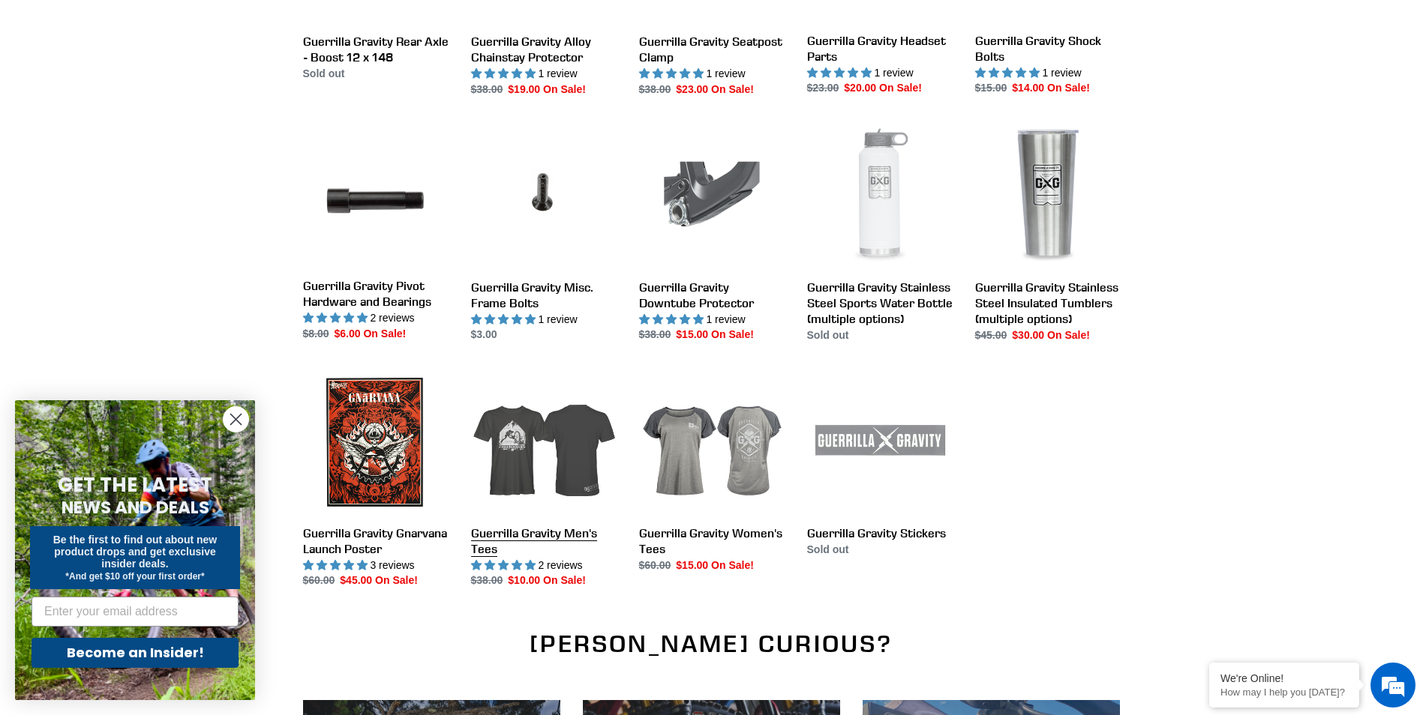
click at [520, 538] on link "Guerrilla Gravity Men's Tees" at bounding box center [543, 480] width 145 height 220
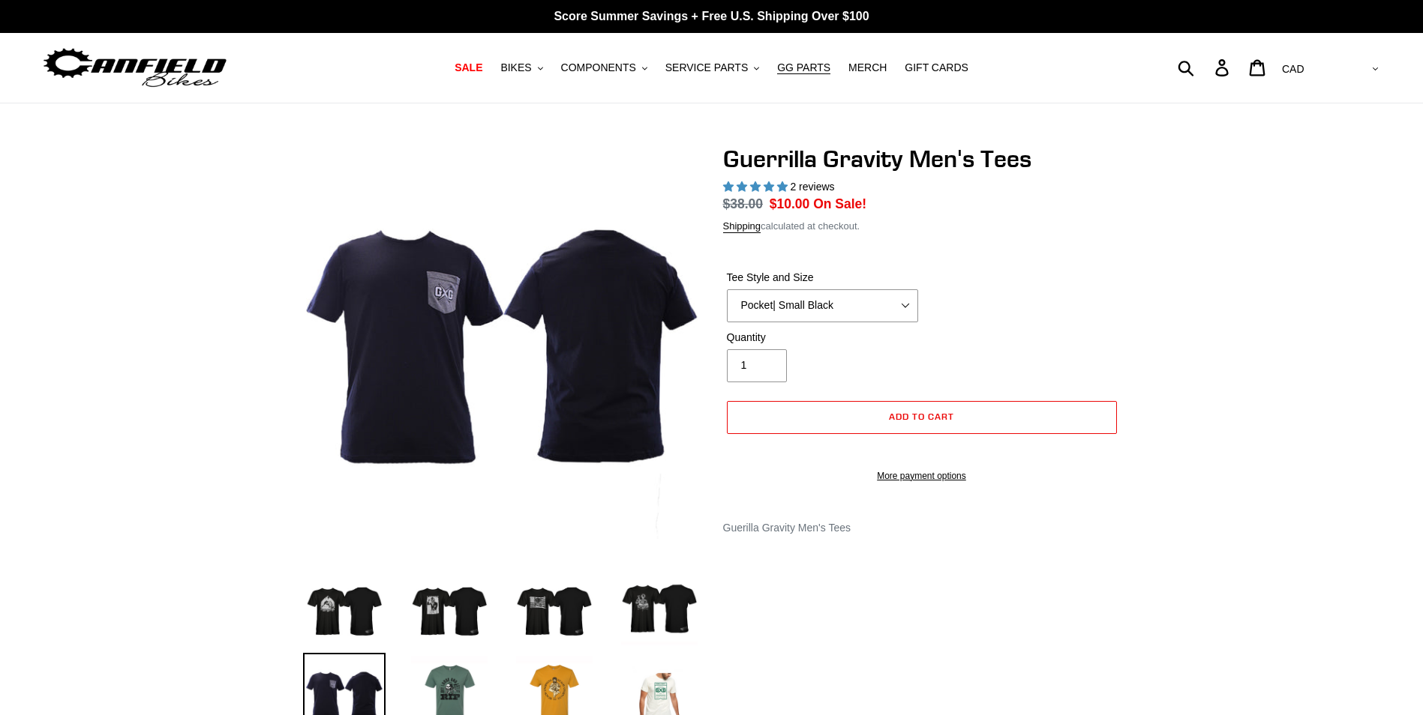
select select "highest-rating"
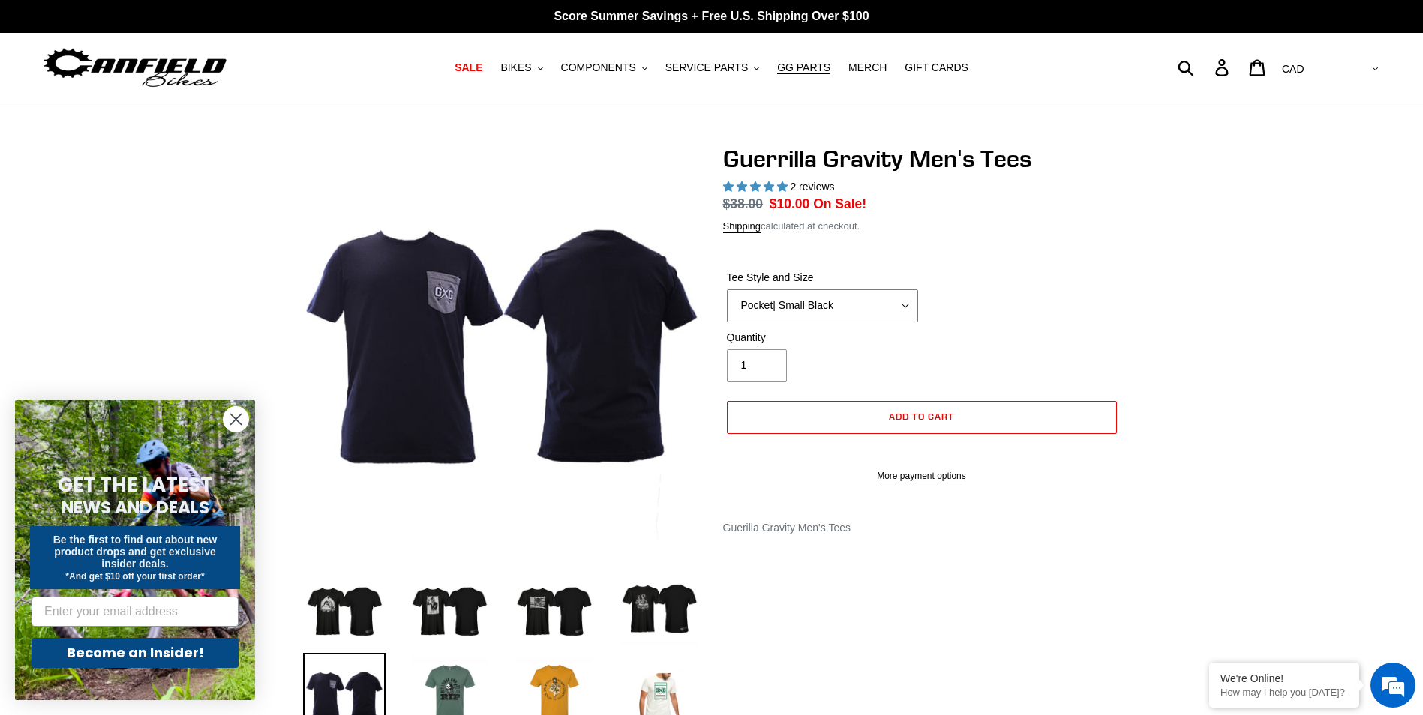
click at [901, 306] on select "Let It Rip | Small Green Let It Rip | Medium Green Megatrail | Small Black Mega…" at bounding box center [822, 305] width 191 height 33
